Goal: Find specific page/section

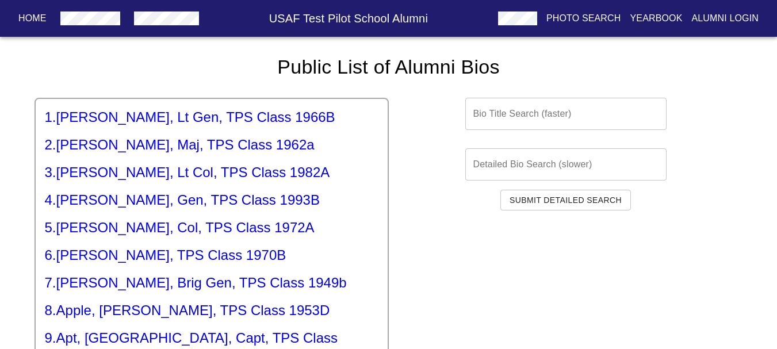
click at [535, 116] on input "text" at bounding box center [565, 114] width 201 height 32
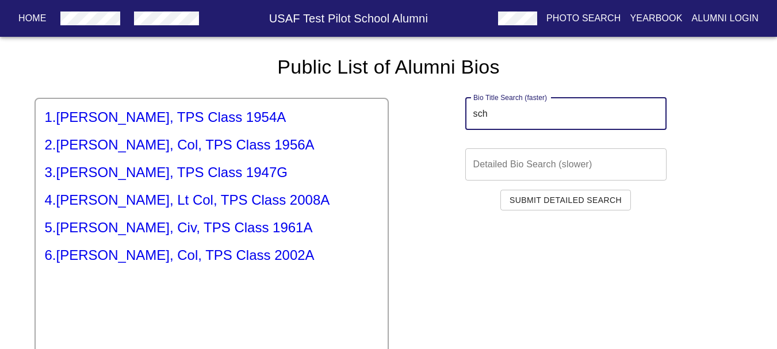
type input "sch"
click at [112, 259] on h5 "6 . [PERSON_NAME], Col, TPS Class 2002A" at bounding box center [211, 255] width 333 height 18
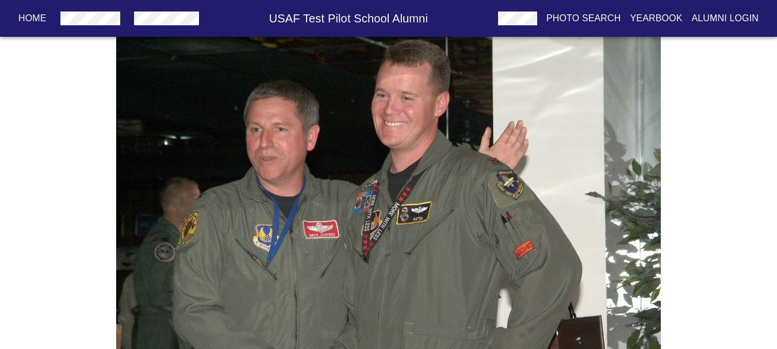
scroll to position [2225, 0]
